Goal: Task Accomplishment & Management: Use online tool/utility

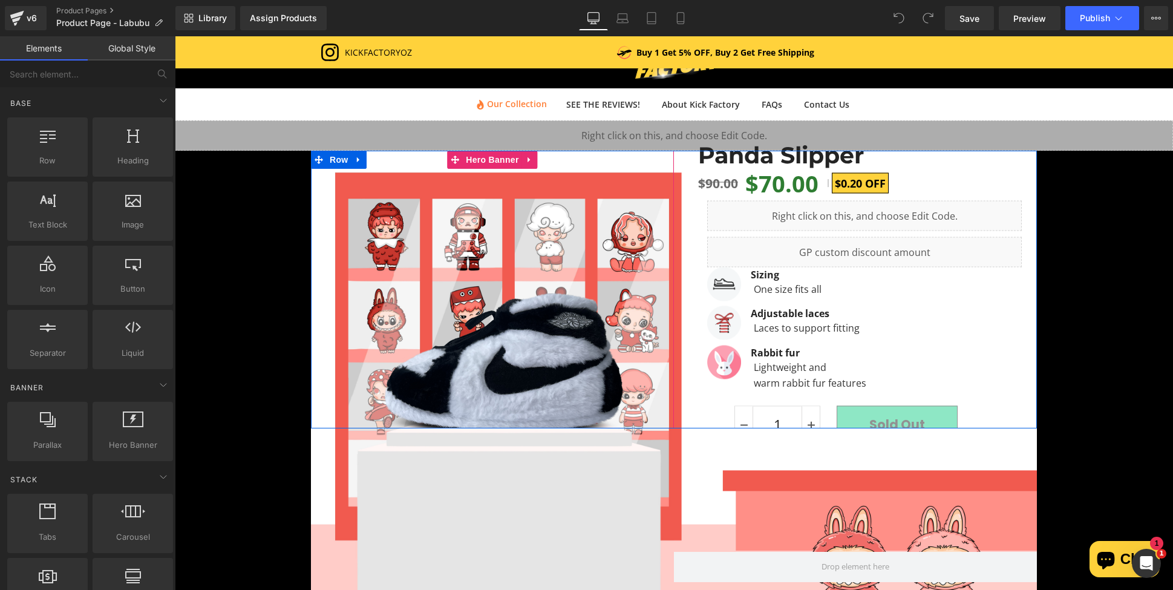
scroll to position [61, 0]
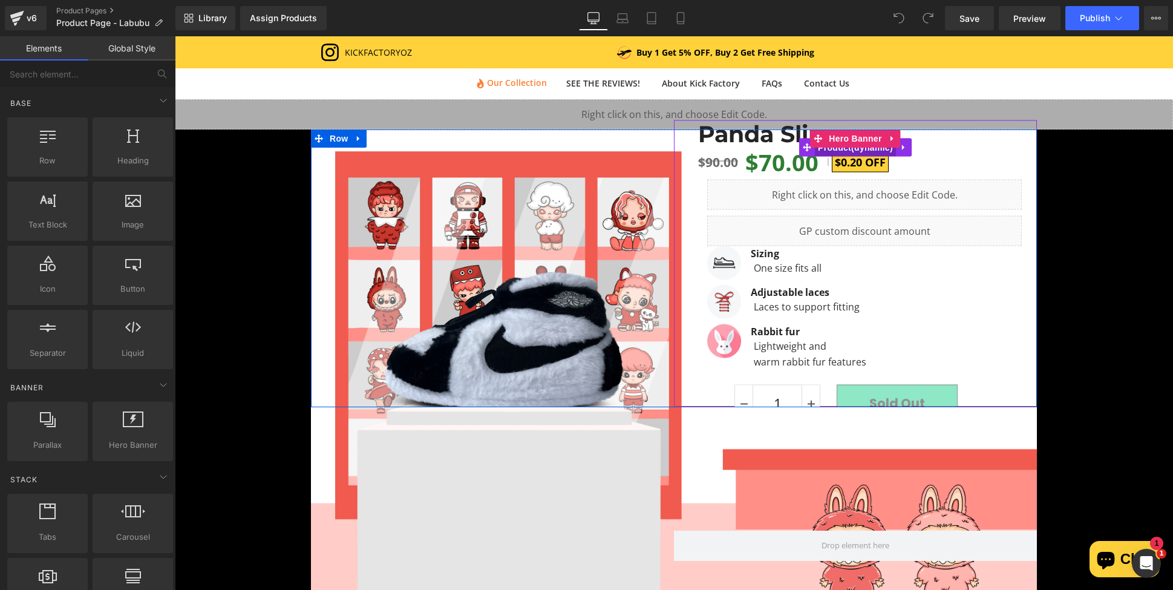
click at [863, 149] on span "Product" at bounding box center [855, 148] width 81 height 18
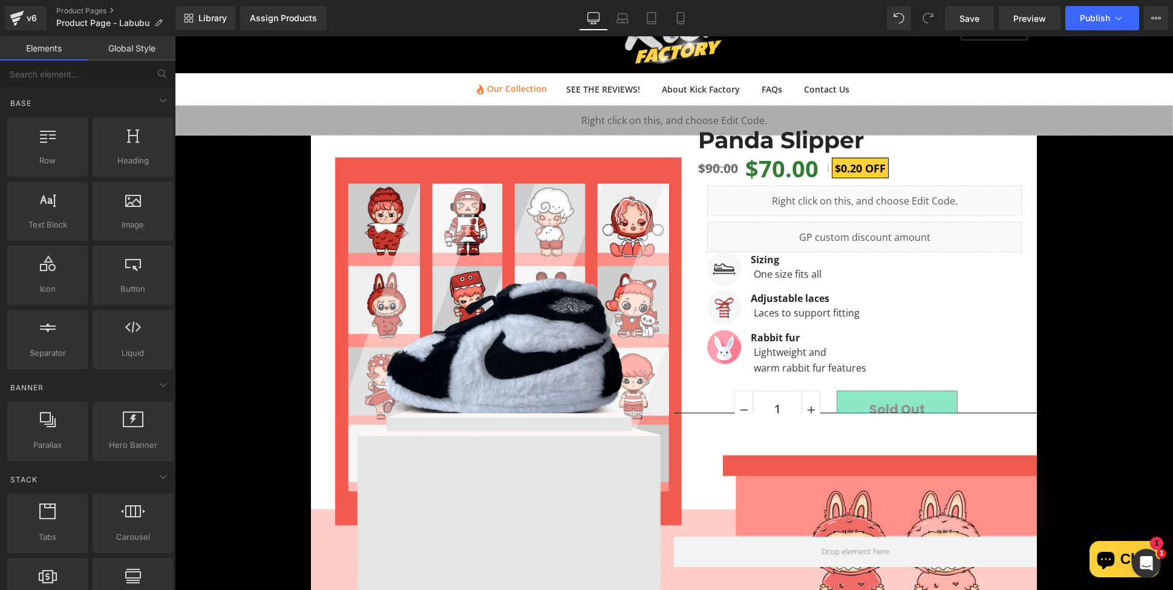
scroll to position [0, 0]
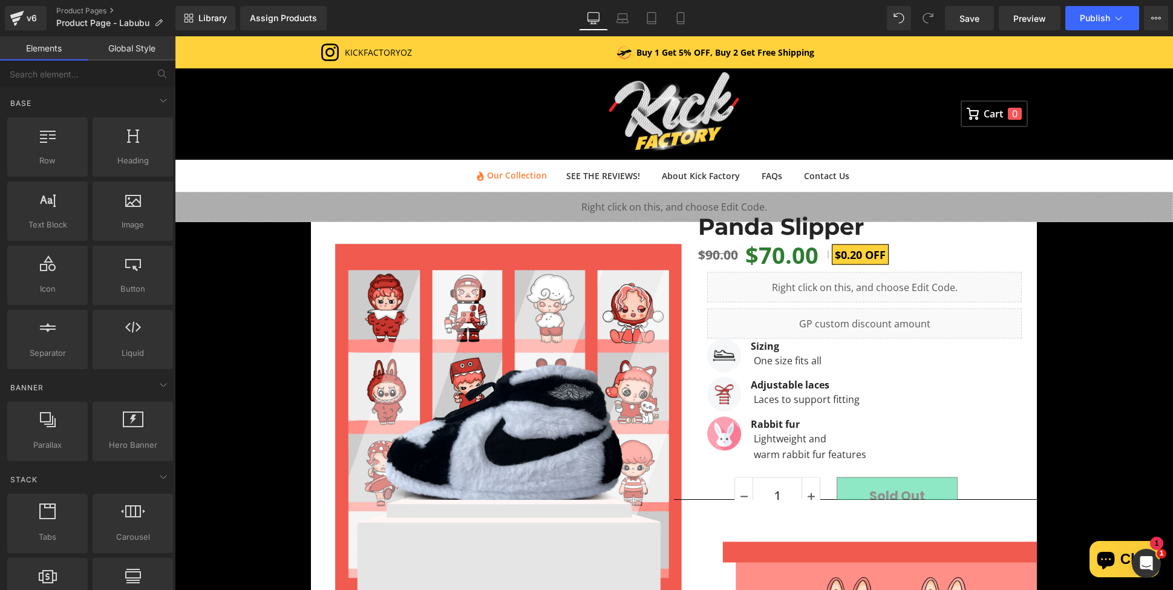
drag, startPoint x: 1023, startPoint y: 395, endPoint x: 1013, endPoint y: 212, distance: 183.0
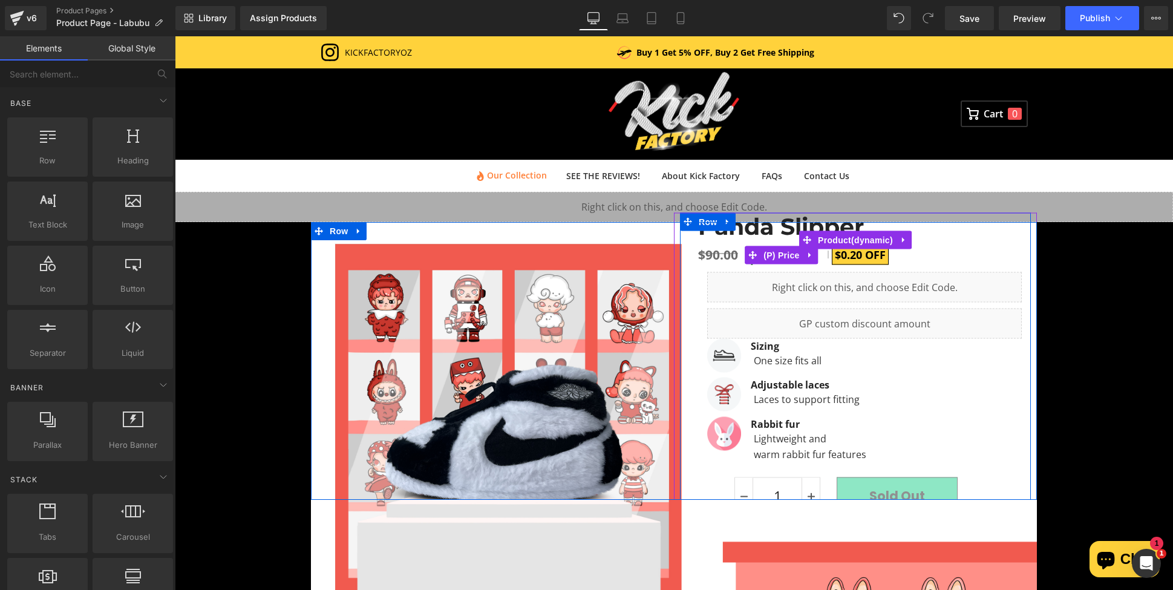
click at [865, 260] on span "OFF" at bounding box center [875, 254] width 21 height 15
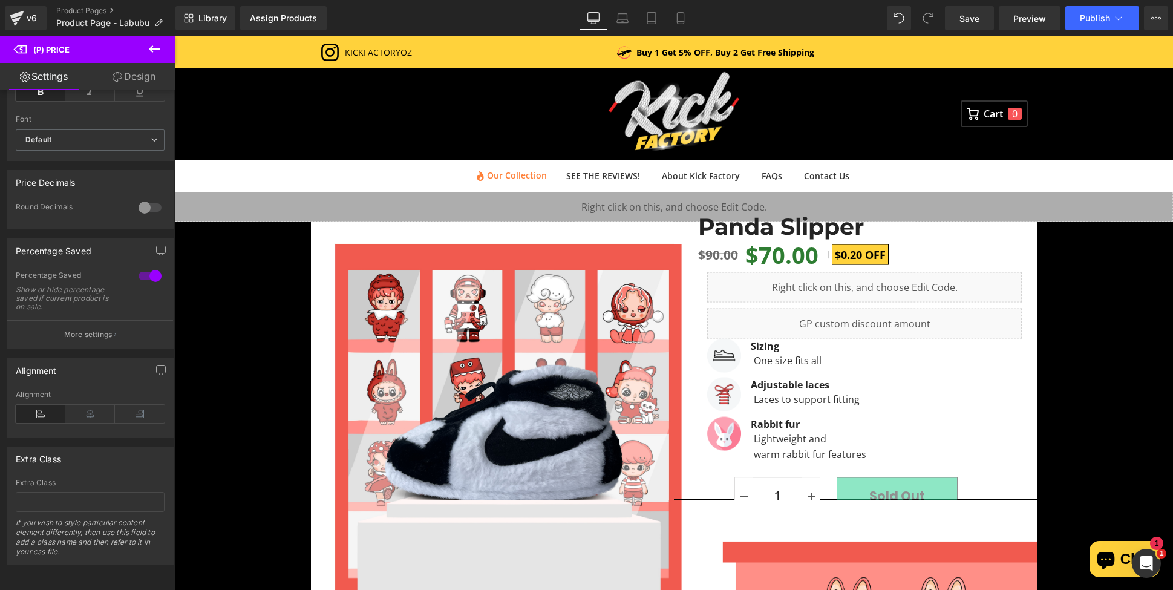
scroll to position [376, 0]
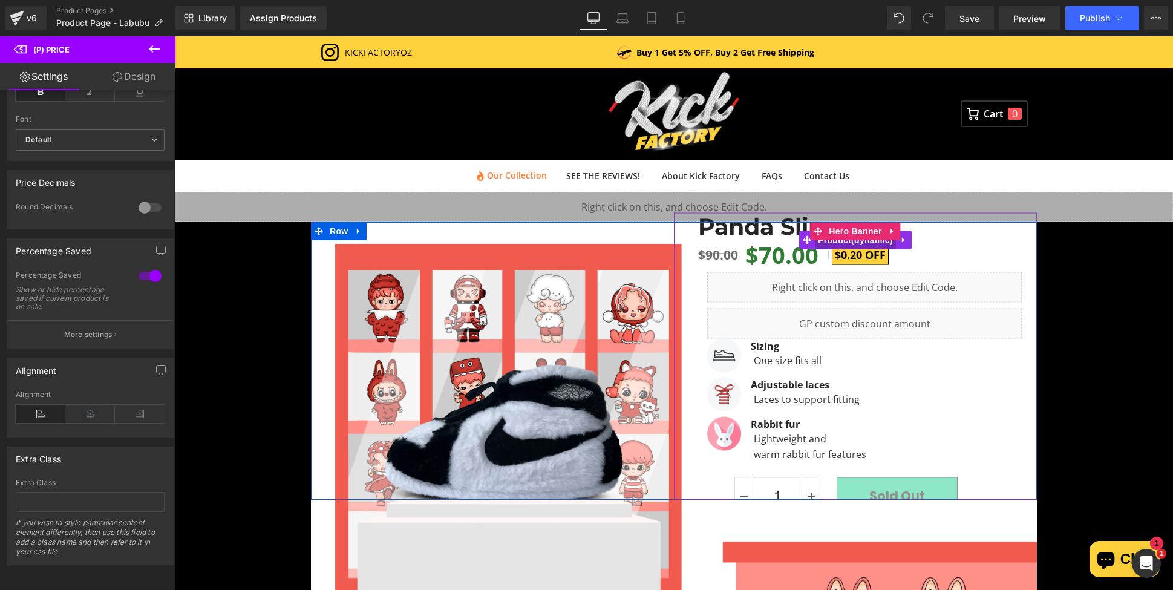
click at [862, 244] on span "Product" at bounding box center [855, 240] width 81 height 18
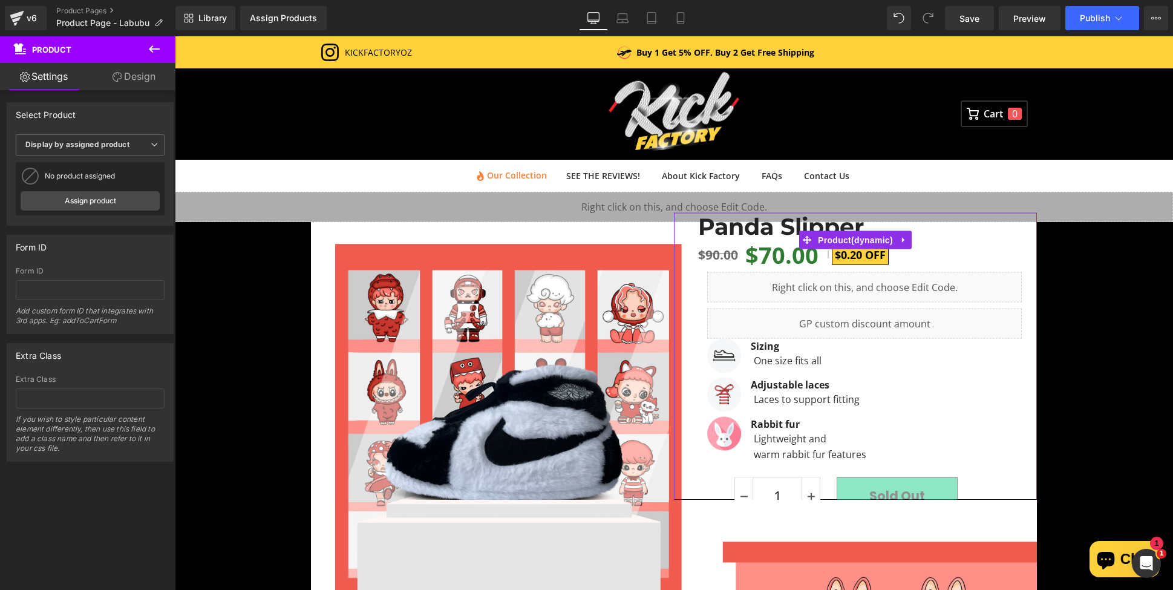
click at [123, 79] on link "Design" at bounding box center [134, 76] width 88 height 27
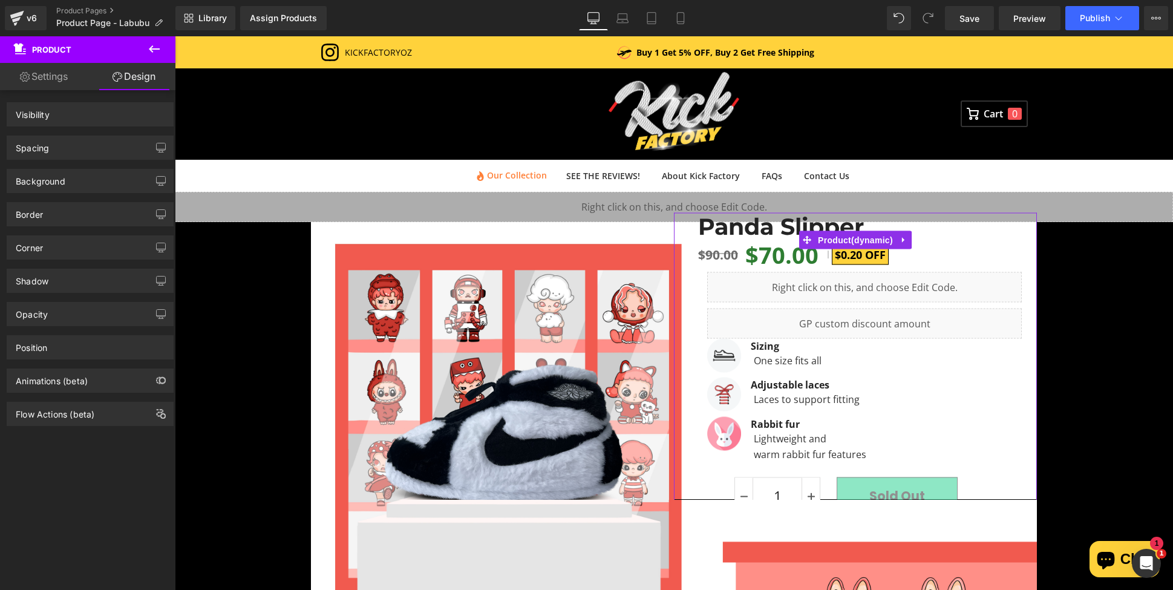
click at [44, 78] on link "Settings" at bounding box center [44, 76] width 88 height 27
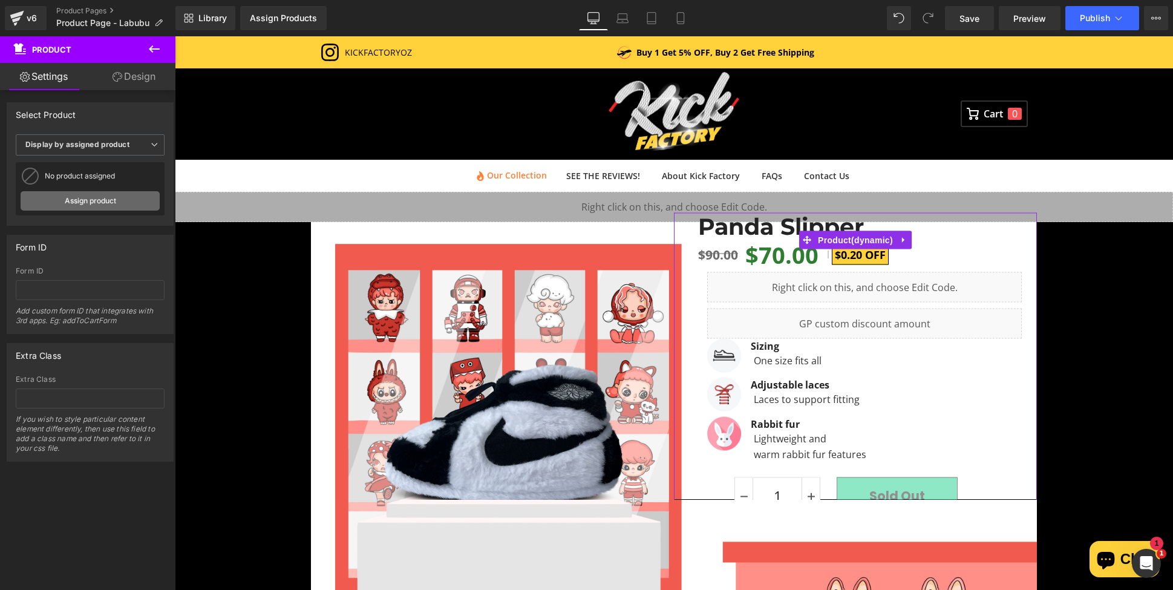
click at [106, 202] on link "Assign product" at bounding box center [90, 200] width 139 height 19
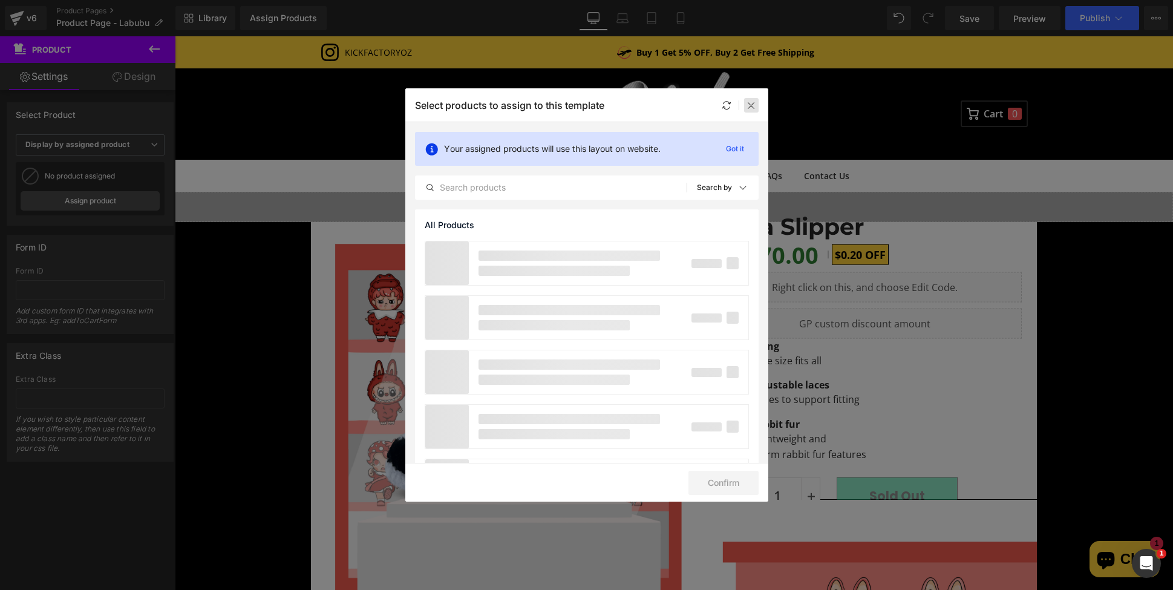
click at [756, 107] on icon at bounding box center [752, 105] width 10 height 10
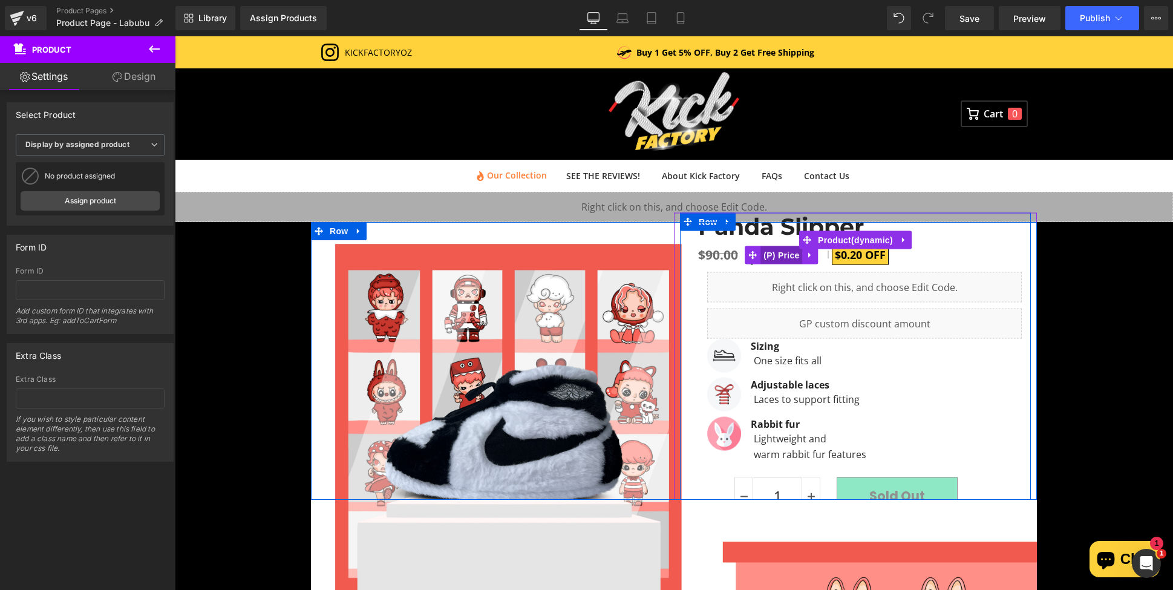
click at [787, 258] on span "(P) Price" at bounding box center [782, 255] width 42 height 18
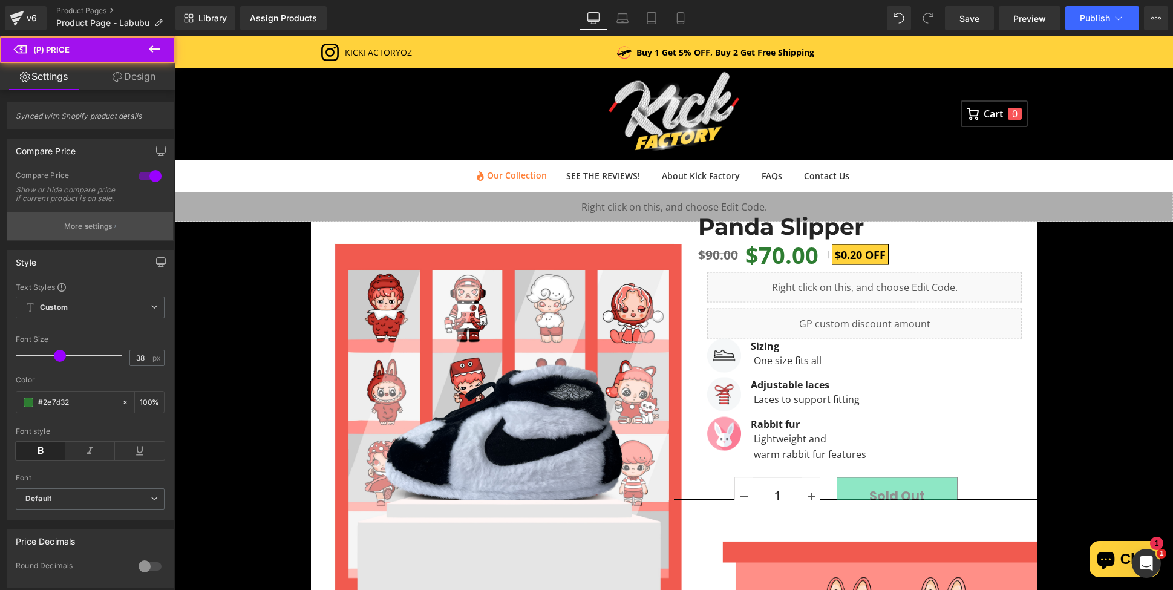
click at [102, 240] on button "More settings" at bounding box center [90, 226] width 166 height 28
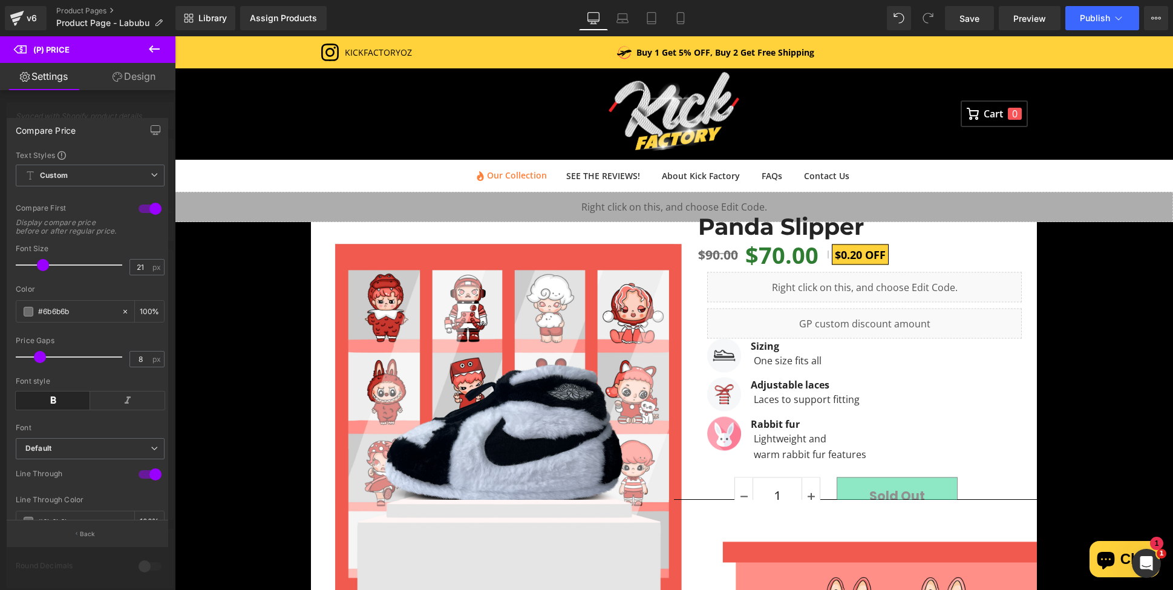
click at [90, 101] on div at bounding box center [87, 316] width 175 height 560
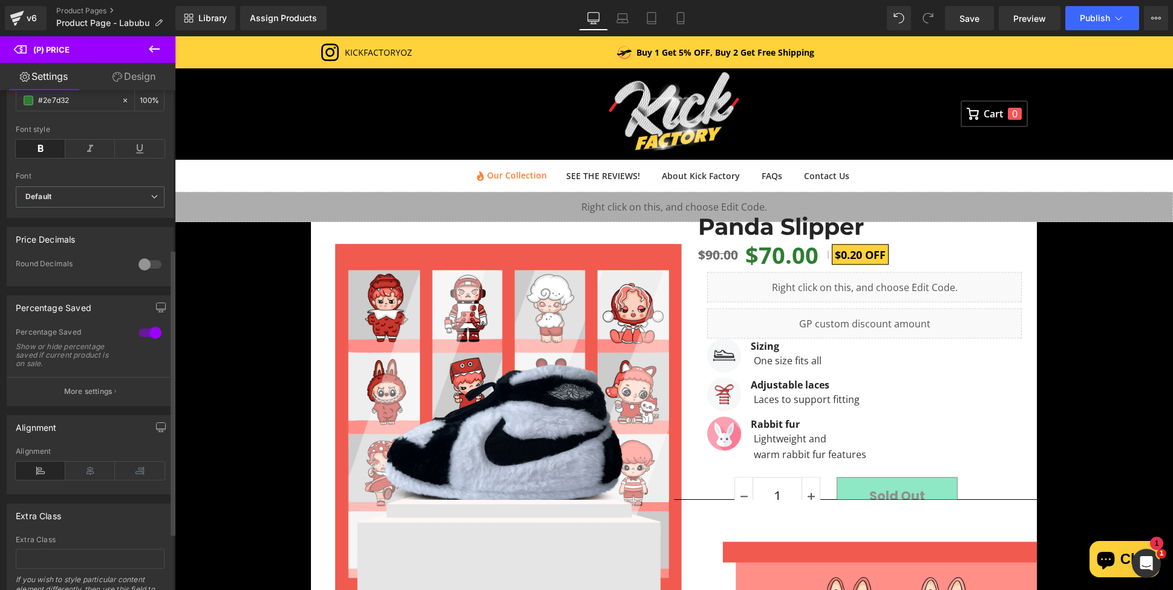
scroll to position [303, 0]
click at [96, 396] on p "More settings" at bounding box center [88, 390] width 48 height 11
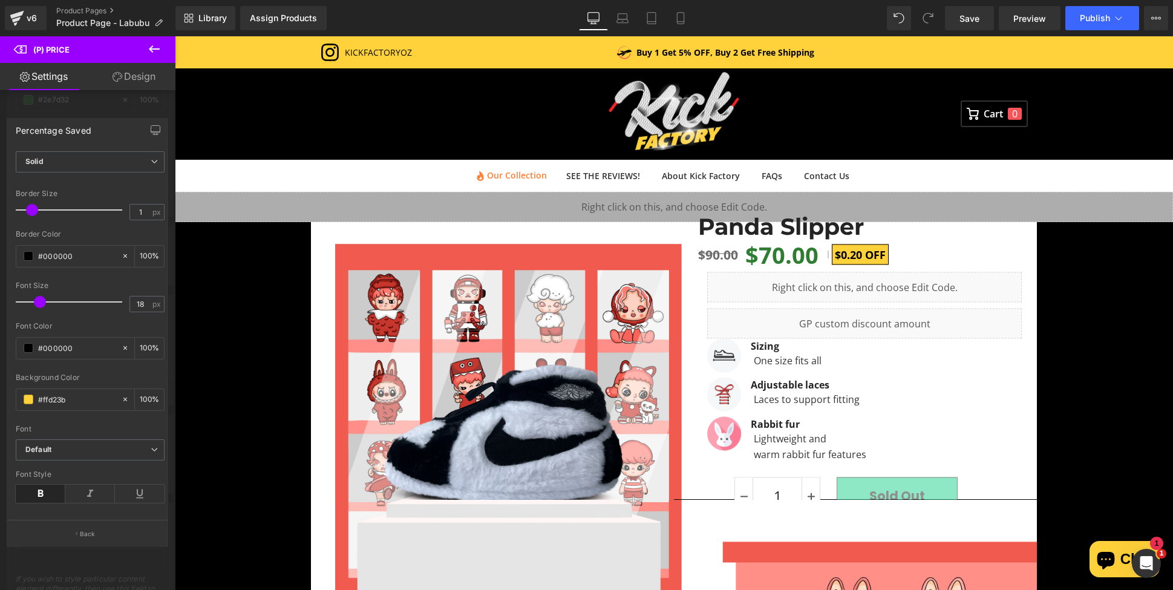
scroll to position [242, 0]
click at [73, 398] on input "#ffd23b" at bounding box center [76, 397] width 77 height 13
